Goal: Task Accomplishment & Management: Manage account settings

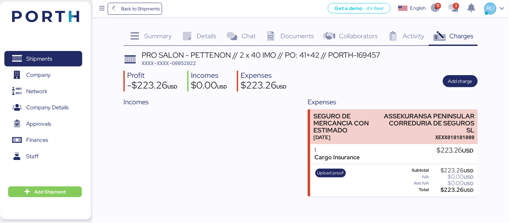
click at [75, 27] on div "Shipments 0 Company 0 Network 0 Company Details 0 Approvals 0 Finances 0 Staff …" at bounding box center [46, 111] width 92 height 219
click at [68, 16] on img at bounding box center [45, 16] width 67 height 11
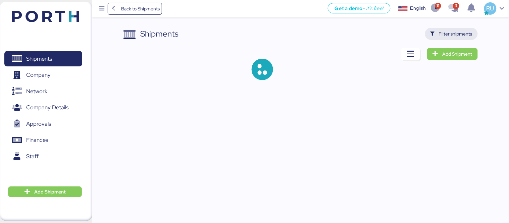
click at [458, 34] on span "Filter shipments" at bounding box center [456, 34] width 34 height 8
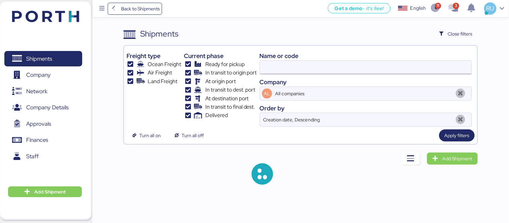
click at [321, 67] on input at bounding box center [366, 67] width 212 height 13
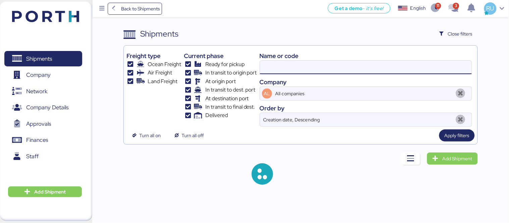
paste input "O0051937"
type input "O0051937"
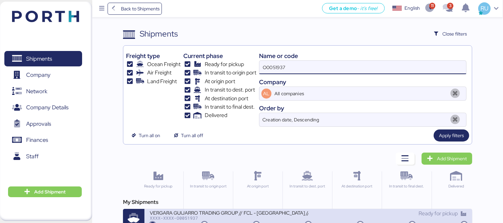
click at [254, 212] on div "VERGARA GUIJARRO TRADING GROUP // FCL - [GEOGRAPHIC_DATA] // SUPERLITE JOINTINGS" at bounding box center [229, 213] width 159 height 6
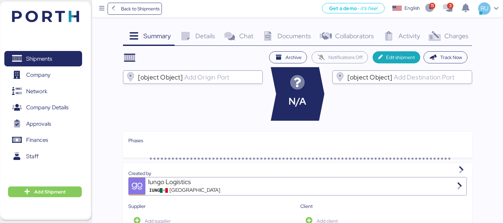
click at [453, 35] on span "Charges" at bounding box center [457, 36] width 24 height 9
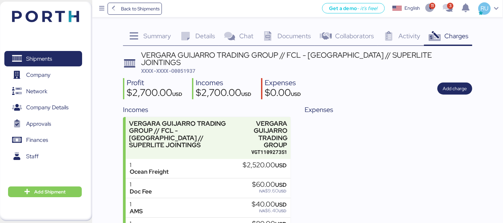
click at [291, 37] on span "Documents" at bounding box center [295, 36] width 34 height 9
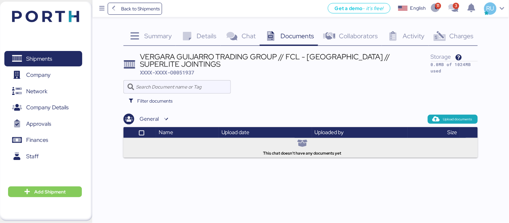
click at [466, 33] on span "Charges" at bounding box center [461, 36] width 24 height 9
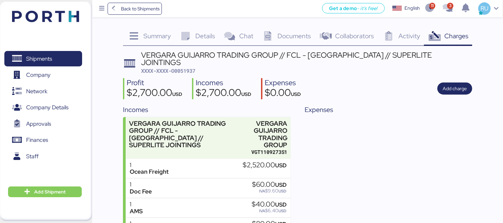
scroll to position [45, 0]
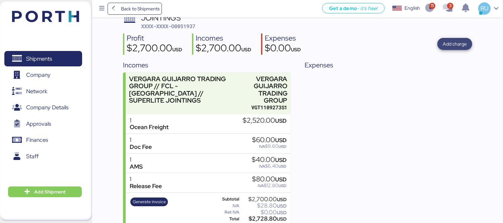
click at [454, 40] on span "Add charge" at bounding box center [455, 44] width 24 height 8
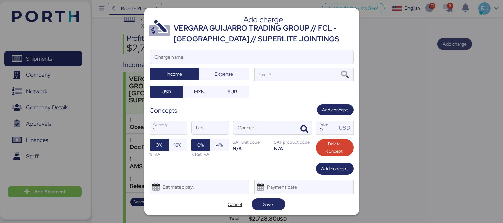
scroll to position [0, 0]
click at [270, 52] on input "Charge name" at bounding box center [251, 56] width 203 height 13
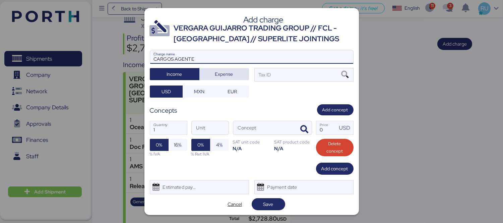
type input "CARGOS AGENTE"
click at [231, 74] on span "Expense" at bounding box center [224, 73] width 39 height 9
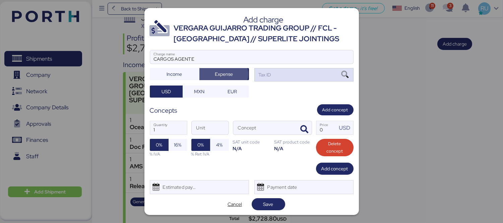
click at [271, 74] on div "Tax ID" at bounding box center [304, 74] width 99 height 13
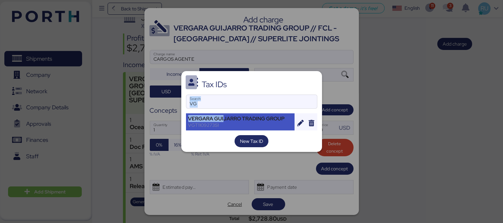
drag, startPoint x: 225, startPoint y: 117, endPoint x: 271, endPoint y: 78, distance: 60.2
click at [271, 78] on div "Tax IDs VG Search VERGARA GUIJARRO TRADING GROUP VGT1109273S1 New Tax ID" at bounding box center [251, 111] width 141 height 80
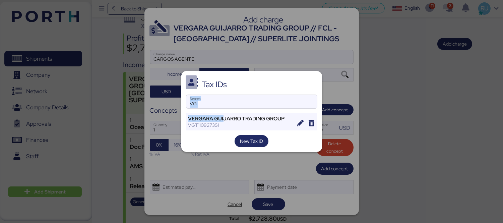
click at [272, 108] on input "VG" at bounding box center [251, 101] width 131 height 13
type input "V"
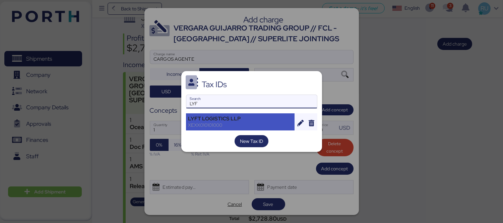
type input "LYF"
click at [242, 121] on div "LYFT LOGISTICS LLP" at bounding box center [240, 119] width 104 height 6
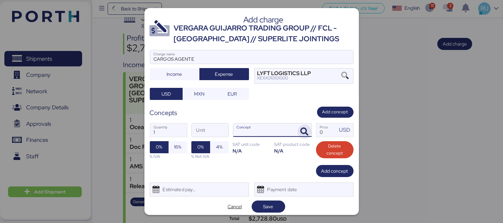
click at [301, 132] on icon "button" at bounding box center [305, 132] width 8 height 8
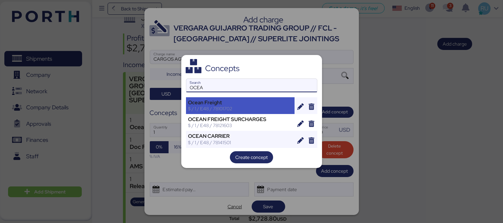
type input "OCEA"
click at [212, 98] on div "Ocean Freight $ / 1 / E48 / 78101702" at bounding box center [240, 105] width 109 height 17
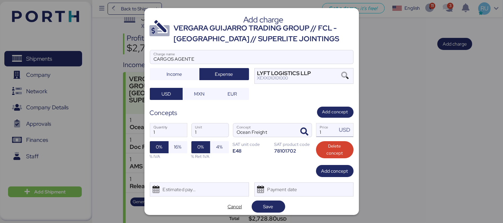
click at [324, 133] on input "1" at bounding box center [327, 129] width 21 height 13
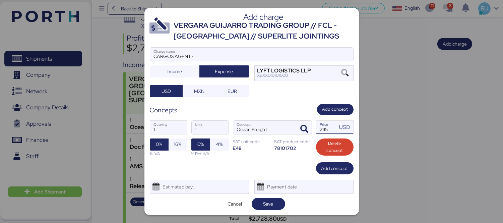
type input "2115"
click at [262, 209] on span "Save" at bounding box center [269, 204] width 34 height 12
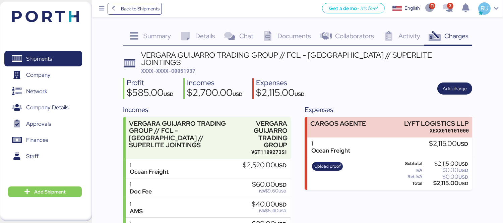
scroll to position [45, 0]
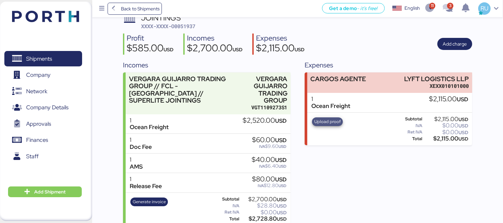
click at [320, 118] on span "Upload proof" at bounding box center [328, 121] width 26 height 7
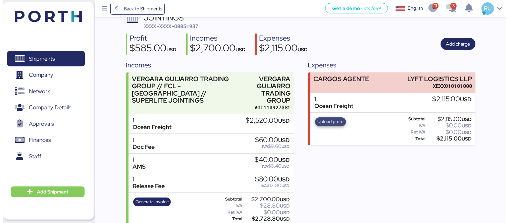
scroll to position [0, 0]
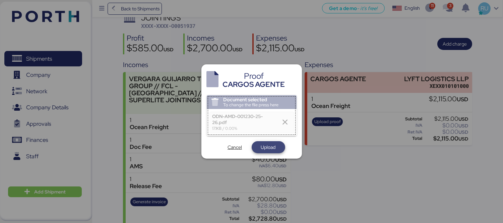
click at [271, 146] on span "Upload" at bounding box center [268, 147] width 15 height 8
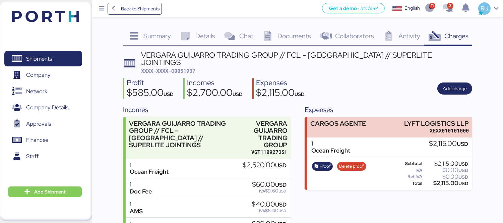
click at [179, 67] on span "XXXX-XXXX-O0051937" at bounding box center [168, 70] width 54 height 7
copy span "O0051937"
click at [37, 29] on div "Shipments 0 Company 0 Network 0 Company Details 0 Approvals 0 Finances 0 Staff …" at bounding box center [46, 111] width 92 height 219
click at [51, 24] on header at bounding box center [35, 15] width 65 height 21
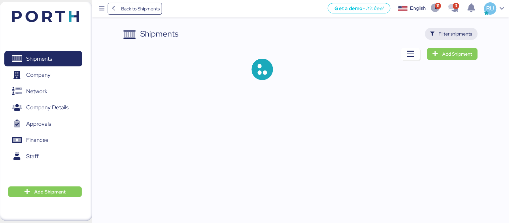
click at [455, 33] on span "Filter shipments" at bounding box center [456, 34] width 34 height 8
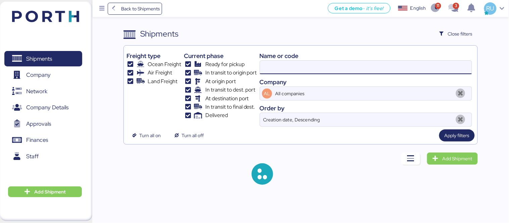
click at [342, 68] on input at bounding box center [366, 67] width 212 height 13
paste input "O0052067"
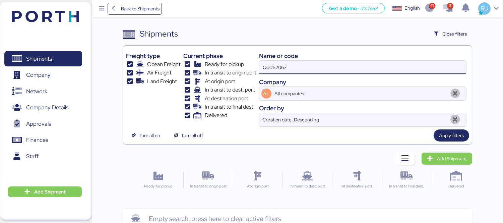
type input "O0052067"
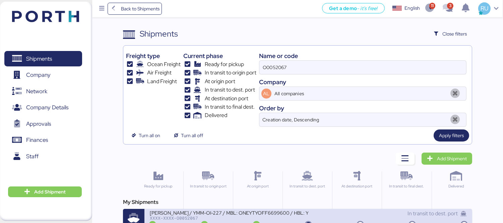
click at [264, 212] on div "[PERSON_NAME] / YMM-OI-227 / MBL: ONEYTYOFF6699600 / HBL: YTJTGI100095 / FCL" at bounding box center [229, 213] width 159 height 6
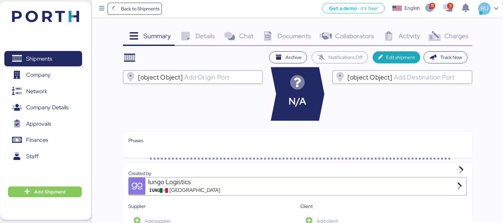
click at [443, 35] on div "Charges 0" at bounding box center [448, 37] width 48 height 18
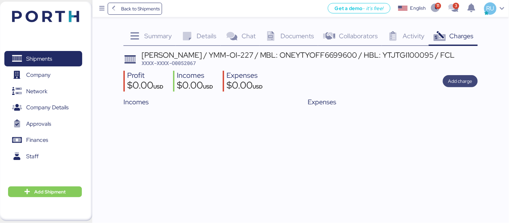
click at [463, 77] on span "Add charge" at bounding box center [460, 81] width 24 height 8
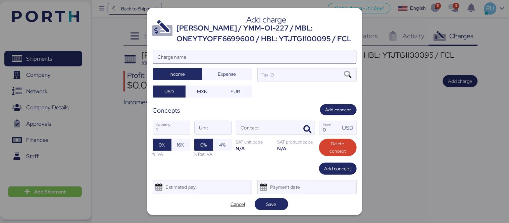
click at [286, 56] on input "Charge name" at bounding box center [254, 56] width 203 height 13
type input "c"
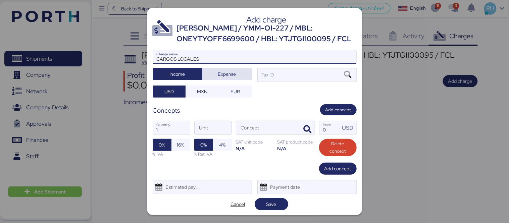
type input "CARGOS LOCALES"
click at [239, 72] on span "Expense" at bounding box center [227, 73] width 39 height 9
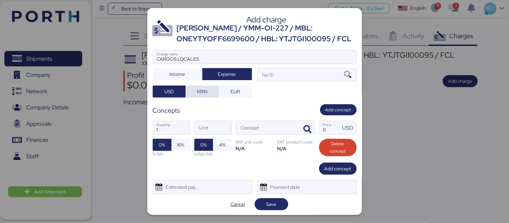
click at [205, 91] on span "MXN" at bounding box center [202, 92] width 10 height 8
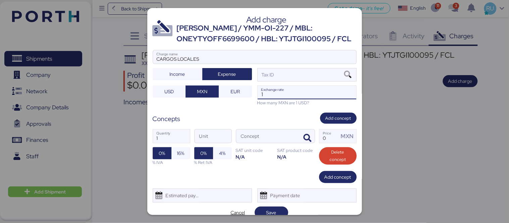
click at [274, 97] on input "1" at bounding box center [307, 92] width 99 height 13
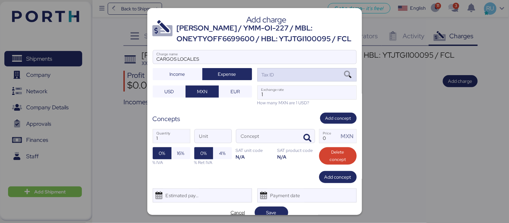
click at [294, 76] on div "Tax ID" at bounding box center [306, 74] width 99 height 13
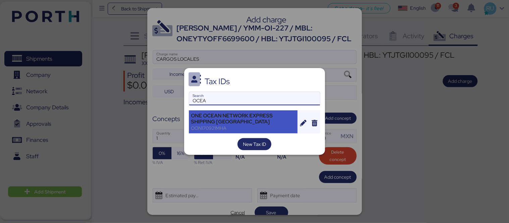
type input "OCEA"
click at [250, 118] on div "ONE OCEAN NETWORK EXPRESS SHIPPING [GEOGRAPHIC_DATA]" at bounding box center [243, 119] width 104 height 12
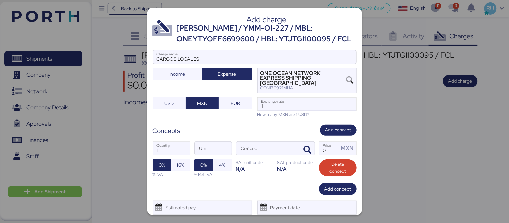
click at [278, 101] on input "1" at bounding box center [307, 104] width 99 height 13
type input "0"
paste input "18.6596"
type input "18.6596"
click at [304, 146] on icon "button" at bounding box center [307, 150] width 8 height 8
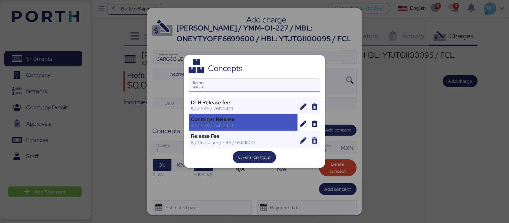
type input "RELE"
click at [256, 123] on div "$ / / E48 / 76122401" at bounding box center [243, 125] width 104 height 6
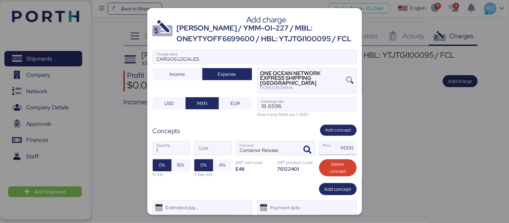
click at [324, 145] on input "Price MXN" at bounding box center [328, 148] width 19 height 13
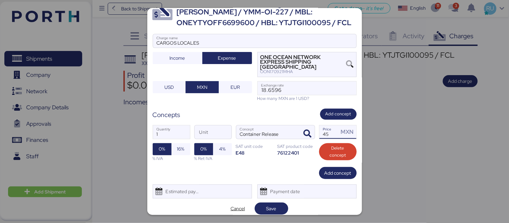
type input "45"
click at [199, 187] on div "Estimated payment date" at bounding box center [181, 191] width 40 height 13
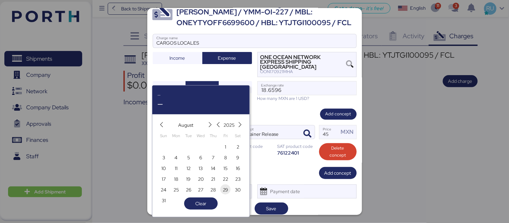
click at [225, 189] on span "29" at bounding box center [226, 190] width 6 height 8
type input "[DATE]"
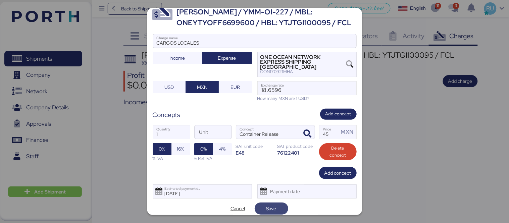
click at [277, 206] on span "Save" at bounding box center [271, 208] width 23 height 9
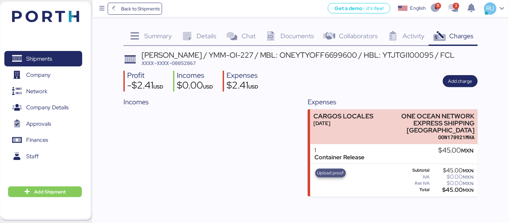
click at [325, 169] on span "Upload proof" at bounding box center [330, 173] width 31 height 9
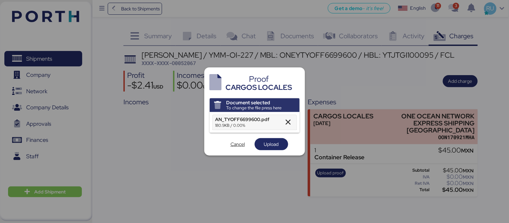
click at [257, 138] on div "Document selected To change the file press here AN_TYOFF6699600.pdf 180.9KB / 0…" at bounding box center [255, 124] width 90 height 52
click at [263, 146] on span "Upload" at bounding box center [271, 143] width 23 height 9
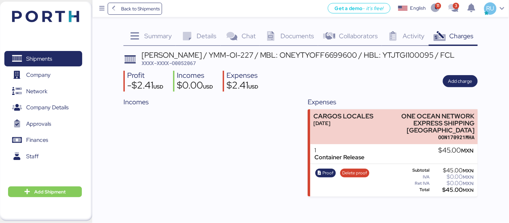
click at [189, 64] on span "XXXX-XXXX-O0052067" at bounding box center [169, 63] width 54 height 7
copy span "O0052067"
click at [500, 116] on div "Summary 0 Details 0 Chat 0 Documents 0 Collaborators 0 Activity 0 Charges 0 YAM…" at bounding box center [254, 98] width 509 height 196
click at [298, 32] on span "Documents" at bounding box center [297, 36] width 34 height 9
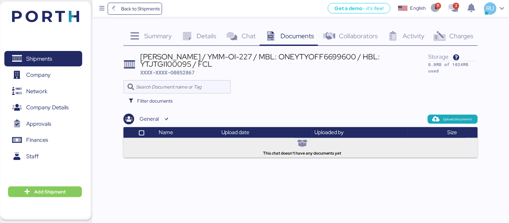
click at [408, 81] on div at bounding box center [300, 86] width 354 height 13
click at [448, 118] on span "Upload documents" at bounding box center [457, 119] width 29 height 6
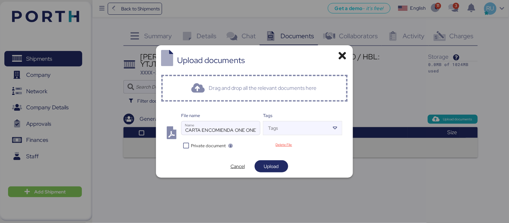
click at [196, 154] on div "File name CARTA ENCOMIENDA ONE ONEYTYOFF6699600 .docx.pdf Name Tags Tags Privat…" at bounding box center [254, 131] width 186 height 48
click at [190, 145] on icon at bounding box center [186, 146] width 10 height 6
click at [269, 160] on div "Upload documents Drag and drop all the relevant documents here File name CARTA …" at bounding box center [254, 111] width 197 height 133
click at [271, 164] on span "Upload" at bounding box center [271, 166] width 15 height 8
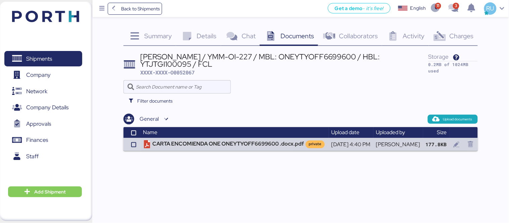
click at [52, 10] on header at bounding box center [35, 15] width 65 height 21
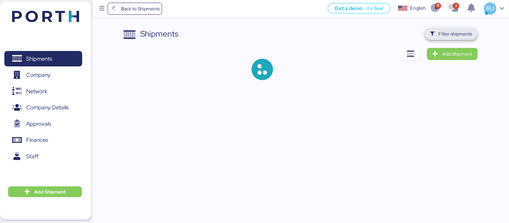
click at [453, 31] on span "Filter shipments" at bounding box center [456, 34] width 34 height 8
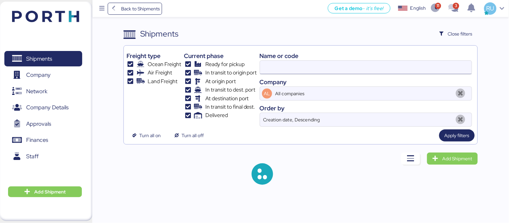
click at [353, 65] on input at bounding box center [366, 67] width 212 height 13
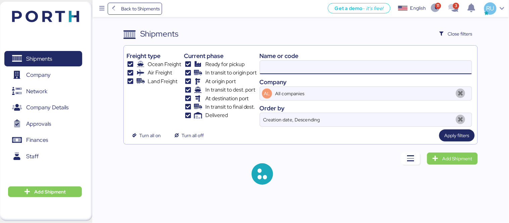
paste input "O0052062"
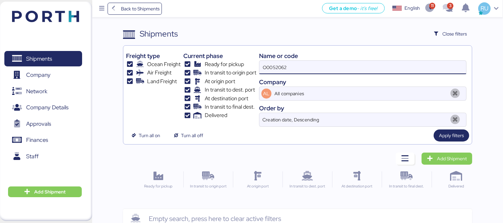
type input "O0052062"
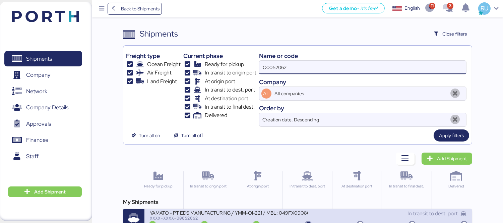
click at [281, 219] on div "XXXX-XXXX-O0052062" at bounding box center [229, 218] width 159 height 5
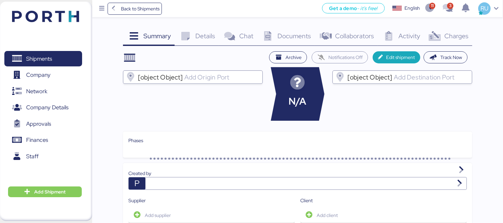
click at [288, 35] on span "Documents" at bounding box center [295, 36] width 34 height 9
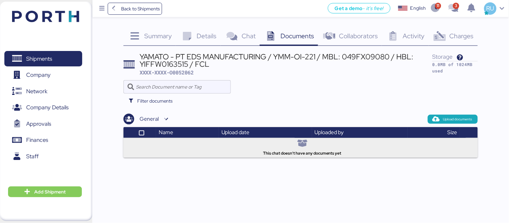
click at [432, 33] on div "Charges 0" at bounding box center [453, 37] width 49 height 18
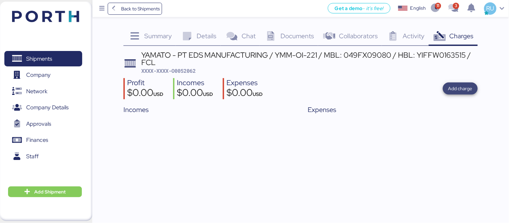
click at [459, 87] on span "Add charge" at bounding box center [460, 89] width 24 height 8
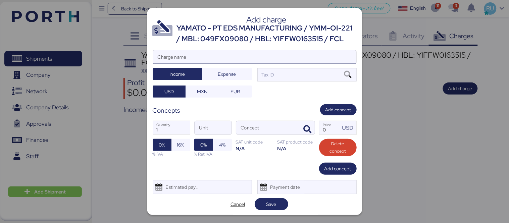
click at [218, 64] on input "Charge name" at bounding box center [254, 56] width 203 height 13
type input "C"
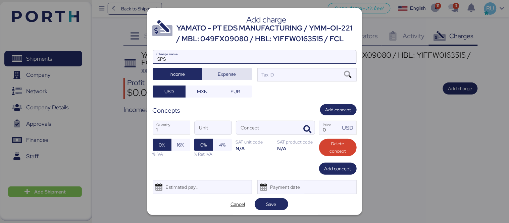
type input "ISPS"
click at [236, 79] on span "Expense" at bounding box center [227, 73] width 39 height 9
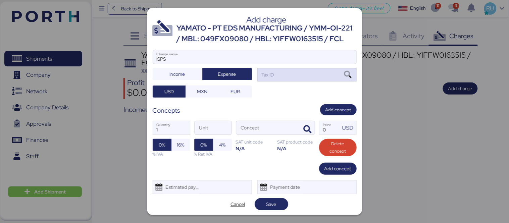
click at [267, 78] on div "Tax ID" at bounding box center [267, 74] width 14 height 7
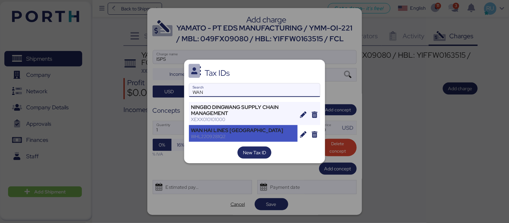
type input "WAN"
click at [240, 129] on div "WAN HAI LINES [GEOGRAPHIC_DATA]" at bounding box center [243, 130] width 104 height 6
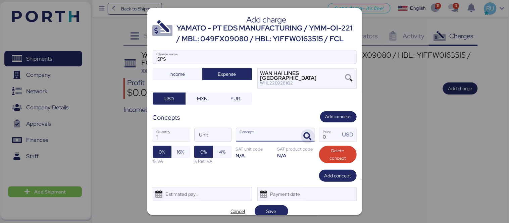
click at [303, 140] on icon "button" at bounding box center [307, 136] width 8 height 8
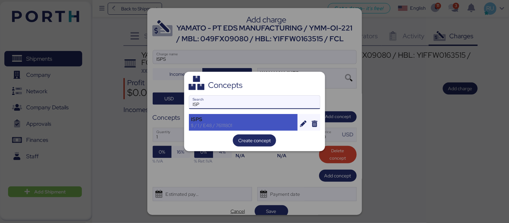
type input "ISP"
click at [205, 117] on div "ISPS" at bounding box center [243, 119] width 104 height 6
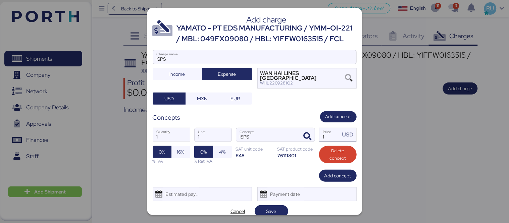
click at [328, 135] on input "1" at bounding box center [329, 134] width 21 height 13
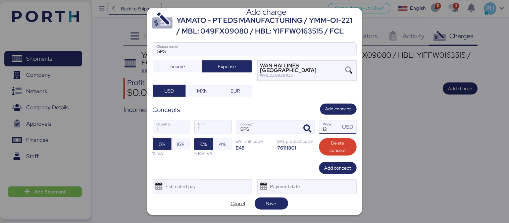
type input "12"
click at [271, 191] on div "Payment date" at bounding box center [286, 186] width 40 height 13
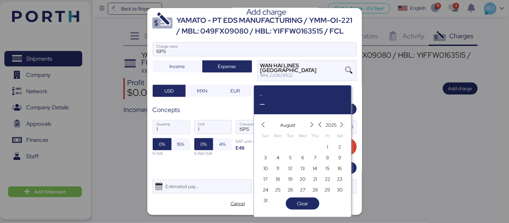
click at [250, 156] on div "1 Quantity 1 Unit ISPS Concept 12 Price USD 0% 16% % IVA 0% 4% % Ret IVA SAT un…" at bounding box center [255, 138] width 204 height 47
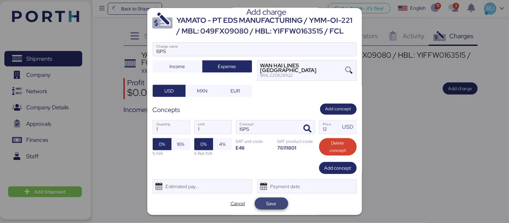
click at [273, 203] on span "Save" at bounding box center [271, 204] width 10 height 8
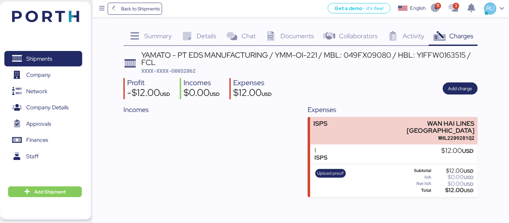
click at [449, 100] on div "YAMATO - PT EDS MANUFACTURING / YMM-OI-221 / MBL: 049FX09080 / HBL: YIFFW016351…" at bounding box center [300, 124] width 354 height 146
click at [452, 85] on span "Add charge" at bounding box center [460, 89] width 24 height 8
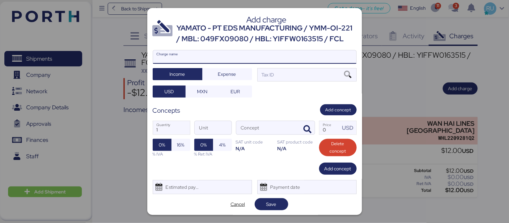
click at [279, 64] on input "Charge name" at bounding box center [254, 56] width 203 height 13
type input "RELEASE FEE"
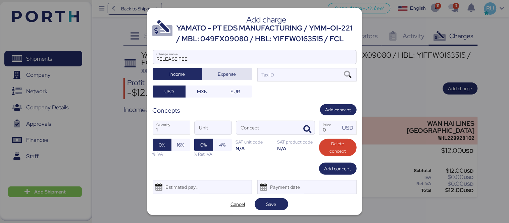
click at [231, 78] on span "Expense" at bounding box center [227, 74] width 18 height 8
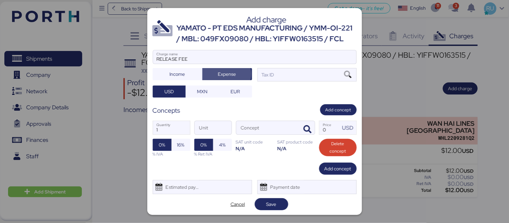
click at [272, 70] on div at bounding box center [254, 67] width 203 height 7
click at [272, 64] on input "RELEASE FEE" at bounding box center [254, 56] width 203 height 13
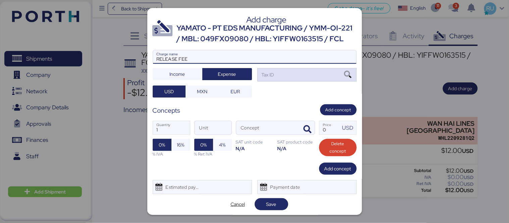
click at [275, 81] on div "Tax ID" at bounding box center [306, 74] width 99 height 13
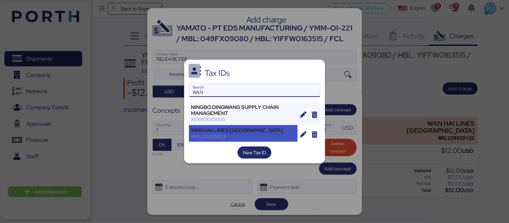
type input "WAN"
click at [228, 131] on div "WAN HAI LINES [GEOGRAPHIC_DATA]" at bounding box center [243, 130] width 104 height 6
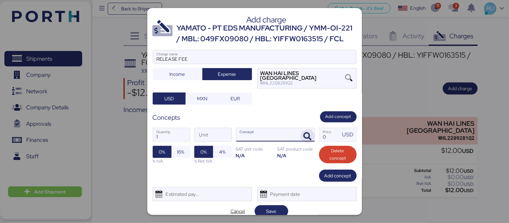
click at [308, 142] on span "button" at bounding box center [307, 136] width 14 height 14
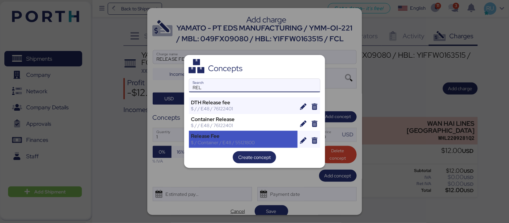
type input "REL"
click at [241, 147] on div "Release Fee $ / Container / E48 / 55121800" at bounding box center [243, 139] width 109 height 17
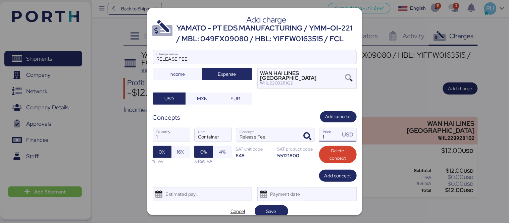
click at [327, 139] on input "1" at bounding box center [329, 134] width 21 height 13
type input "75"
click at [183, 156] on span "16%" at bounding box center [180, 152] width 7 height 8
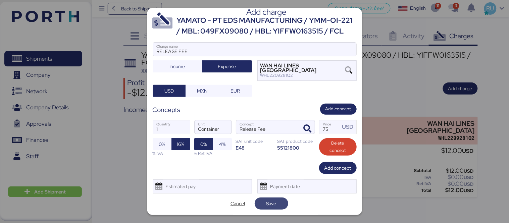
click at [262, 198] on span "Save" at bounding box center [272, 204] width 34 height 12
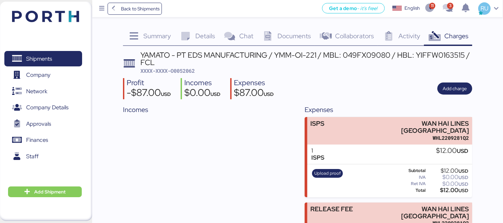
scroll to position [50, 0]
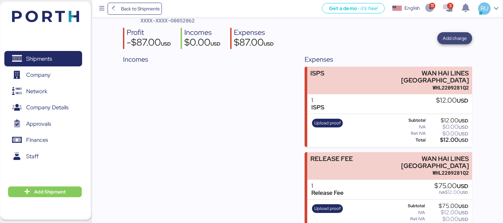
click at [458, 39] on span "Add charge" at bounding box center [455, 38] width 24 height 8
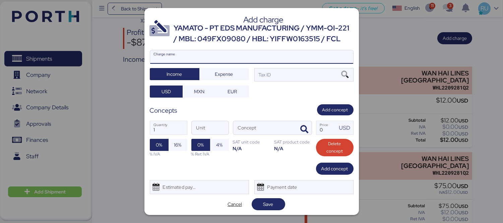
click at [243, 64] on input "Charge name" at bounding box center [251, 56] width 203 height 13
type input "CONTAINER"
click at [235, 79] on span "Expense" at bounding box center [224, 73] width 39 height 9
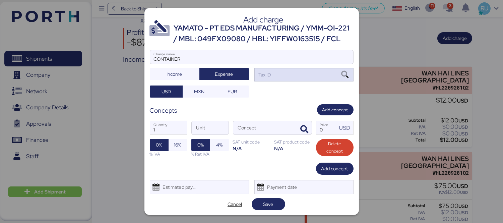
click at [290, 81] on div "Tax ID" at bounding box center [304, 74] width 99 height 13
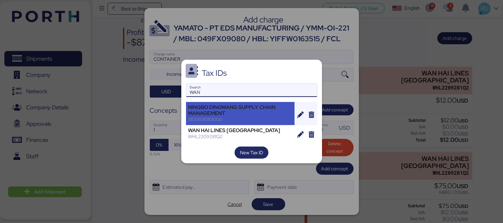
type input "WAN"
click at [243, 123] on div "NINGBO DINGWANG SUPPLY CHAIN MANAGEMENT XEXX010101000" at bounding box center [240, 113] width 109 height 23
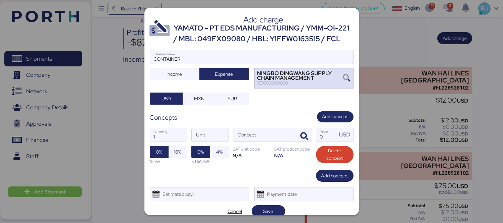
click at [294, 81] on div "NINGBO DINGWANG SUPPLY CHAIN MANAGEMENT" at bounding box center [301, 76] width 86 height 10
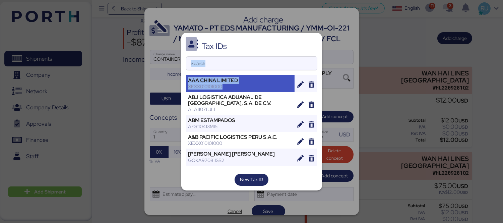
drag, startPoint x: 294, startPoint y: 87, endPoint x: 247, endPoint y: 62, distance: 53.1
click at [247, 62] on div "Tax IDs Search AAA CHINA LIMITED XEXX010101000 ABJ LOGISTICA ADUANAL DE [GEOGRA…" at bounding box center [251, 112] width 141 height 158
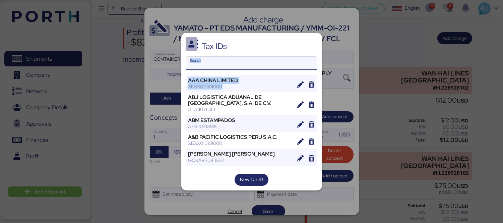
click at [247, 62] on input "Search" at bounding box center [251, 63] width 131 height 13
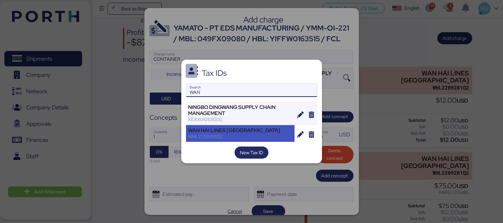
type input "WAN"
click at [230, 135] on div "WHL2209281Q2" at bounding box center [240, 136] width 104 height 6
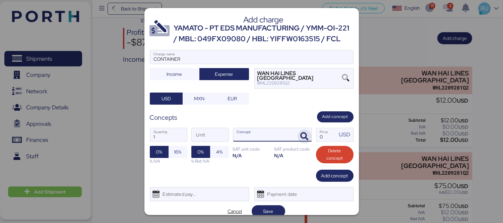
click at [302, 140] on icon "button" at bounding box center [305, 136] width 8 height 8
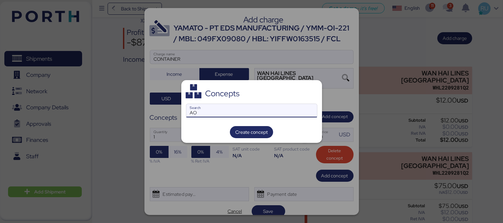
type input "A"
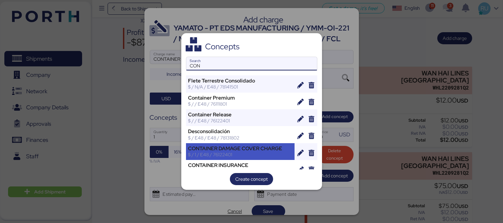
type input "CON"
click at [263, 156] on div "$ / 1 / E48 / 76122401" at bounding box center [240, 155] width 104 height 6
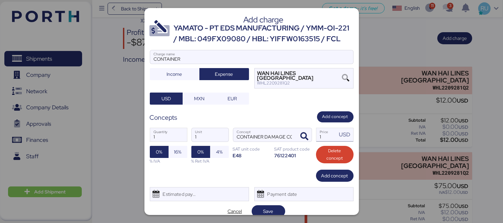
click at [323, 142] on input "1" at bounding box center [327, 134] width 21 height 13
type input "65"
click at [173, 153] on div "1 Quantity 1 Unit CONTAINER DAMAGE COVER CHARGE Concept 65 Price USD 0% 16% % I…" at bounding box center [252, 145] width 204 height 47
click at [174, 153] on span "16%" at bounding box center [178, 151] width 8 height 9
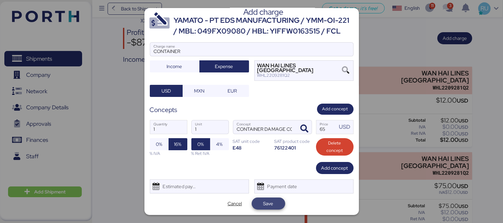
click at [267, 201] on span "Save" at bounding box center [269, 204] width 10 height 8
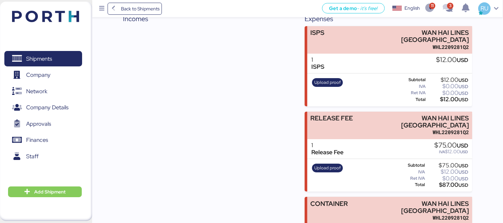
scroll to position [0, 0]
